Goal: Communication & Community: Answer question/provide support

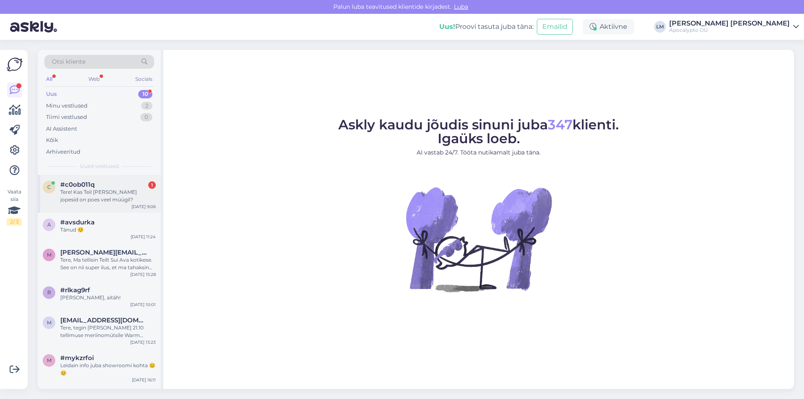
click at [111, 194] on div "Tere! Kas Teil [PERSON_NAME] jopesid on poes veel müügil?" at bounding box center [108, 196] width 96 height 15
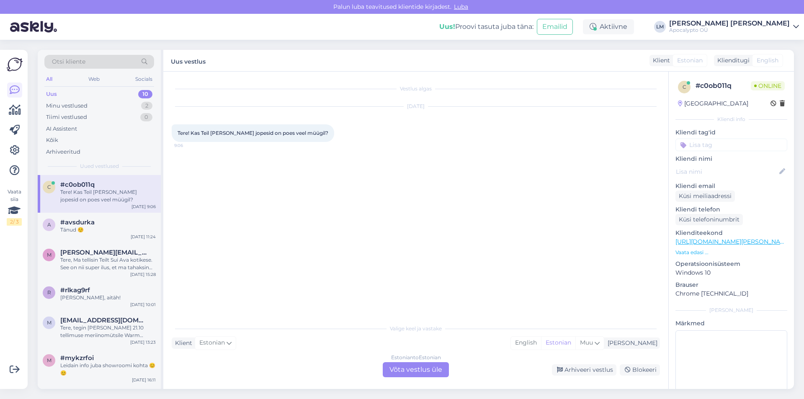
click at [401, 369] on div "Estonian to Estonian Võta vestlus üle" at bounding box center [416, 369] width 66 height 15
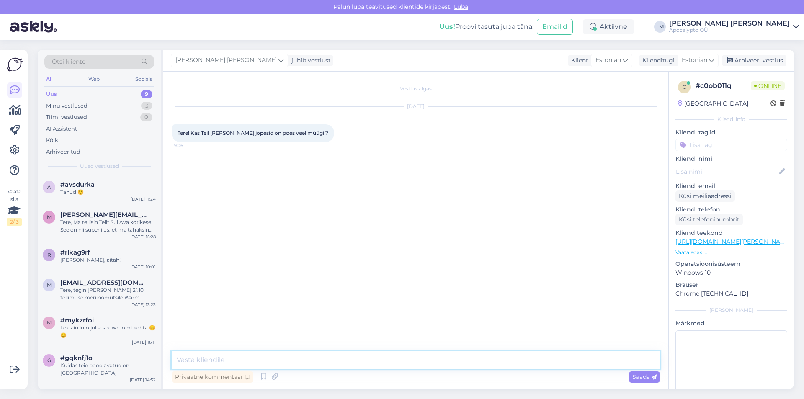
click at [233, 361] on textarea at bounding box center [416, 361] width 489 height 18
type textarea "Tere. Neid jopesid [PERSON_NAME] lähiajal [PERSON_NAME]."
click at [636, 380] on span "Saada" at bounding box center [645, 377] width 24 height 8
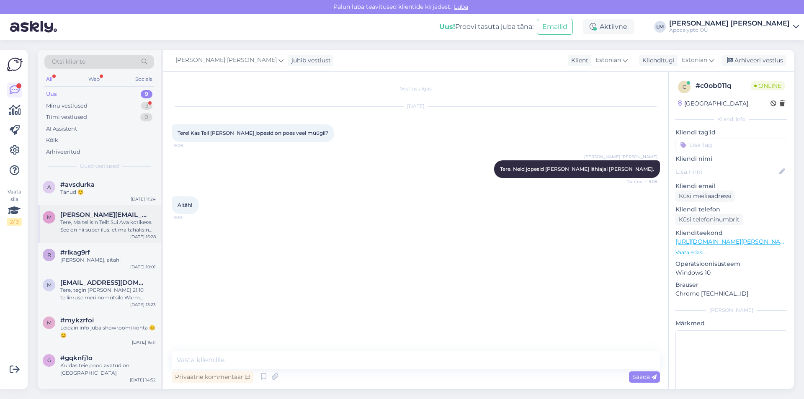
click at [103, 221] on div "Tere, Ma tellisin Teilt Sui Ava kotikese. See on nii super ilus, et ma tahaksin…" at bounding box center [108, 226] width 96 height 15
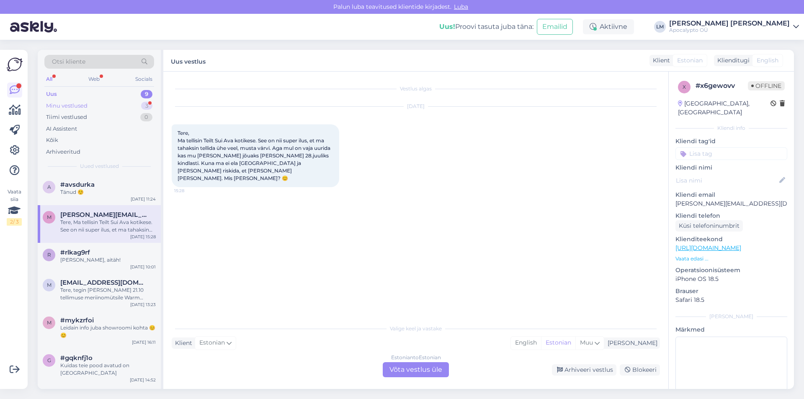
click at [93, 107] on div "Minu vestlused 3" at bounding box center [99, 106] width 110 height 12
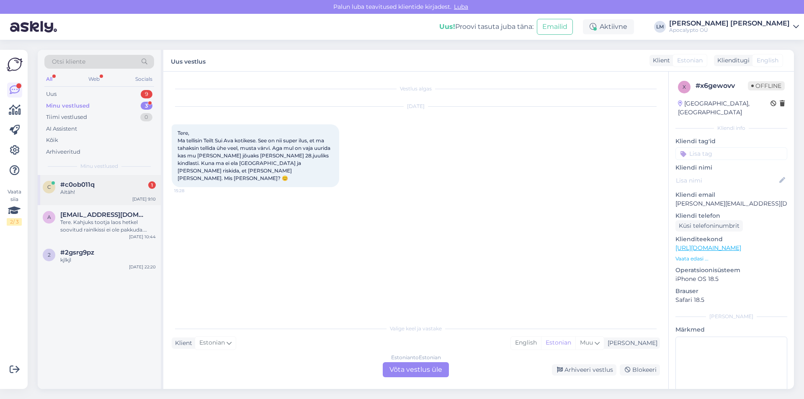
click at [72, 185] on span "#c0ob011q" at bounding box center [77, 185] width 34 height 8
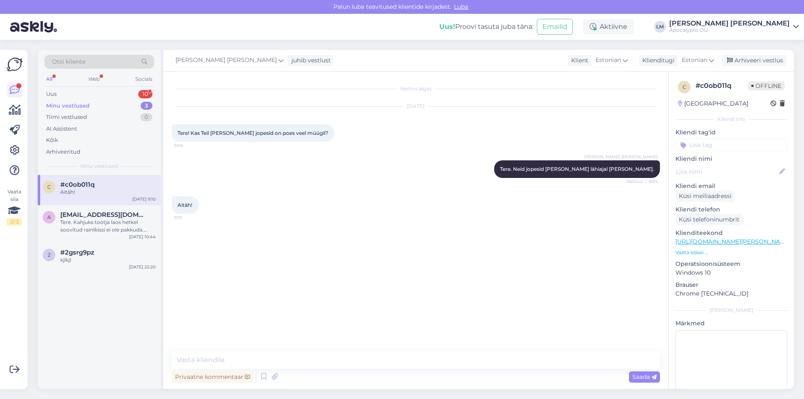
click at [77, 104] on div "Minu vestlused" at bounding box center [68, 106] width 44 height 8
click at [73, 92] on div "Uus 10" at bounding box center [99, 94] width 110 height 12
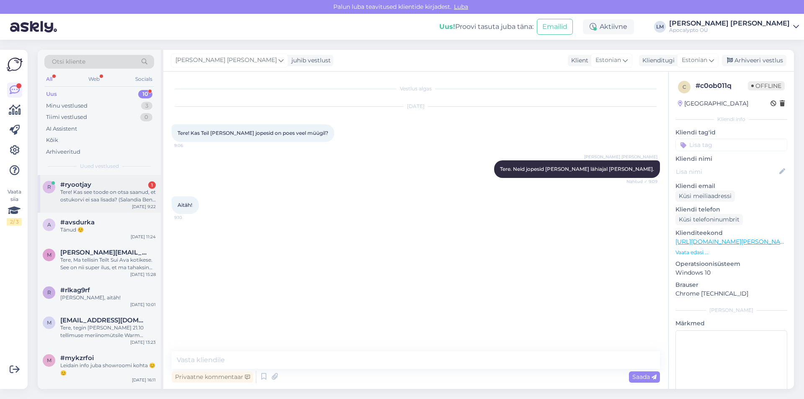
click at [69, 191] on div "Tere! Kas see toode on otsa saanud, et ostukorvi ei saa lisada? (Salandia Bene …" at bounding box center [108, 196] width 96 height 15
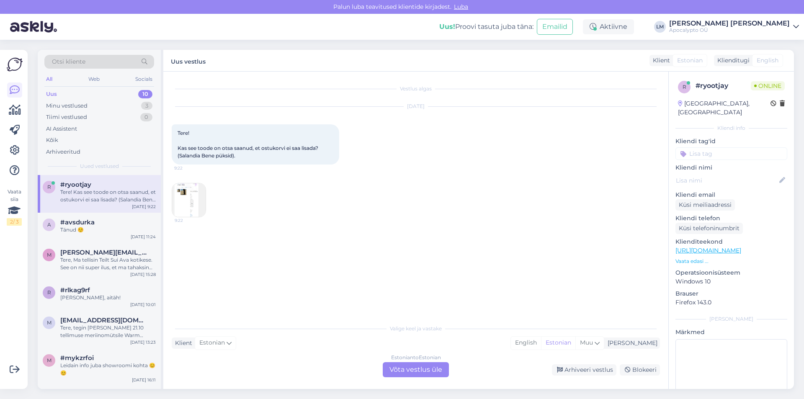
click at [216, 251] on div "Vestlus algas [DATE] Tere! Kas see toode on otsa saanud, et ostukorvi ei saa li…" at bounding box center [420, 196] width 496 height 233
click at [414, 365] on div "Estonian to Estonian Võta vestlus üle" at bounding box center [416, 369] width 66 height 15
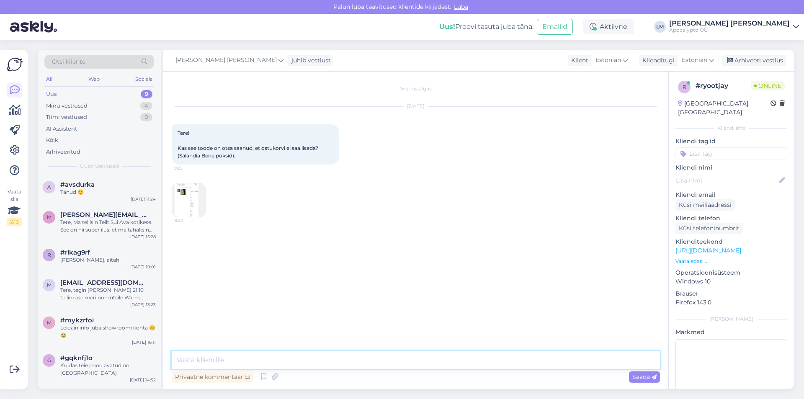
click at [234, 355] on textarea at bounding box center [416, 361] width 489 height 18
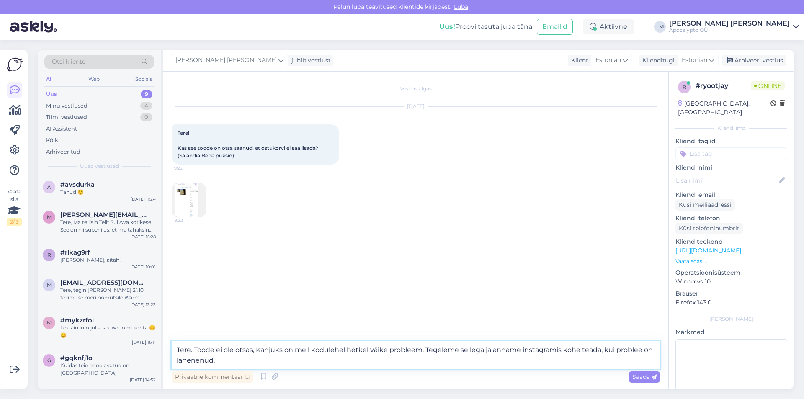
click at [348, 350] on textarea "Tere. Toode ei ole otsas, Kahjuks on meil kodulehel hetkel väike probleem. Tege…" at bounding box center [416, 355] width 489 height 28
click at [643, 350] on textarea "Tere. Toode ei ole otsas, Kahjuks on meil kodulehel hetkel väike probleem. Tege…" at bounding box center [416, 355] width 489 height 28
click at [642, 350] on textarea "Tere. Toode ei ole otsas, Kahjuks on meil kodulehel hetkel väike probleem. Tege…" at bounding box center [416, 355] width 489 height 28
type textarea "Tere. Toode ei ole otsas, Kahjuks on meil kodulehel hetkel väike probleem. Tege…"
click at [638, 378] on span "Saada" at bounding box center [645, 377] width 24 height 8
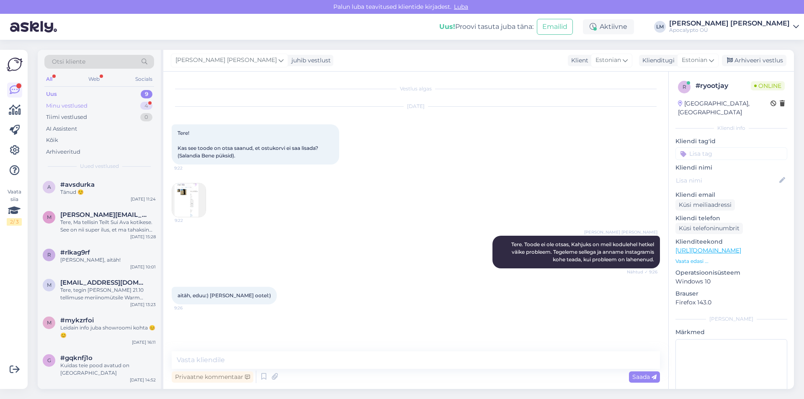
click at [60, 106] on div "Minu vestlused" at bounding box center [66, 106] width 41 height 8
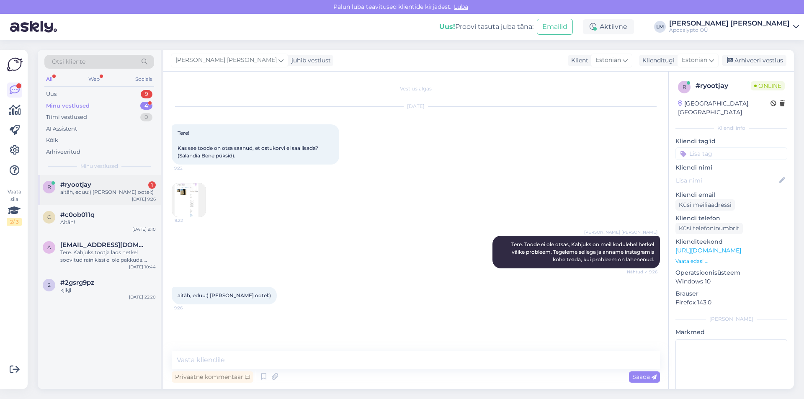
click at [100, 186] on div "#ryootjay 1" at bounding box center [108, 185] width 96 height 8
click at [229, 360] on textarea at bounding box center [416, 361] width 489 height 18
type textarea "Nüüd on e-pood korras. :)"
click at [643, 376] on span "Saada" at bounding box center [645, 377] width 24 height 8
